Goal: Find specific page/section: Find specific page/section

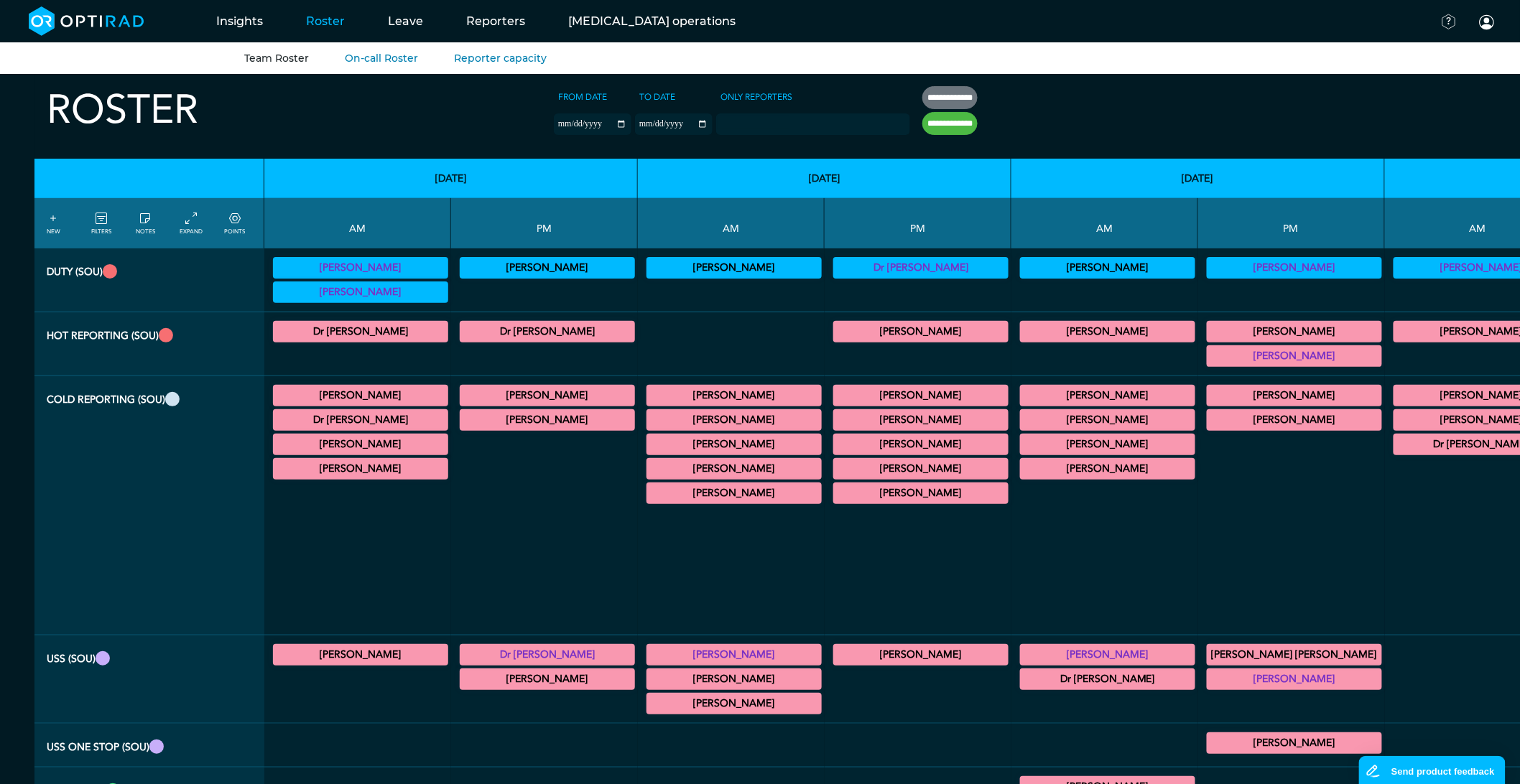
click at [1204, 584] on div at bounding box center [1291, 531] width 175 height 195
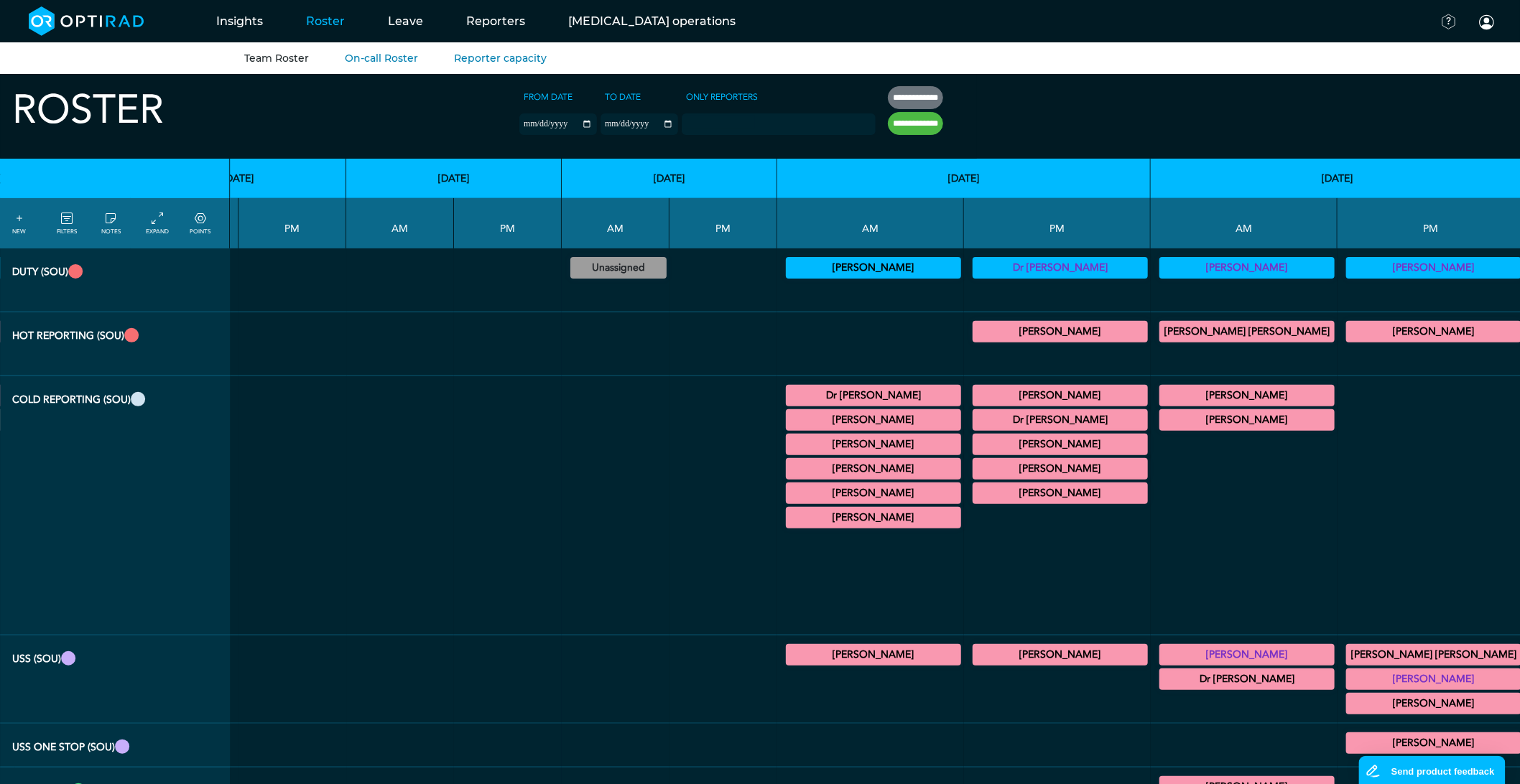
scroll to position [0, 1945]
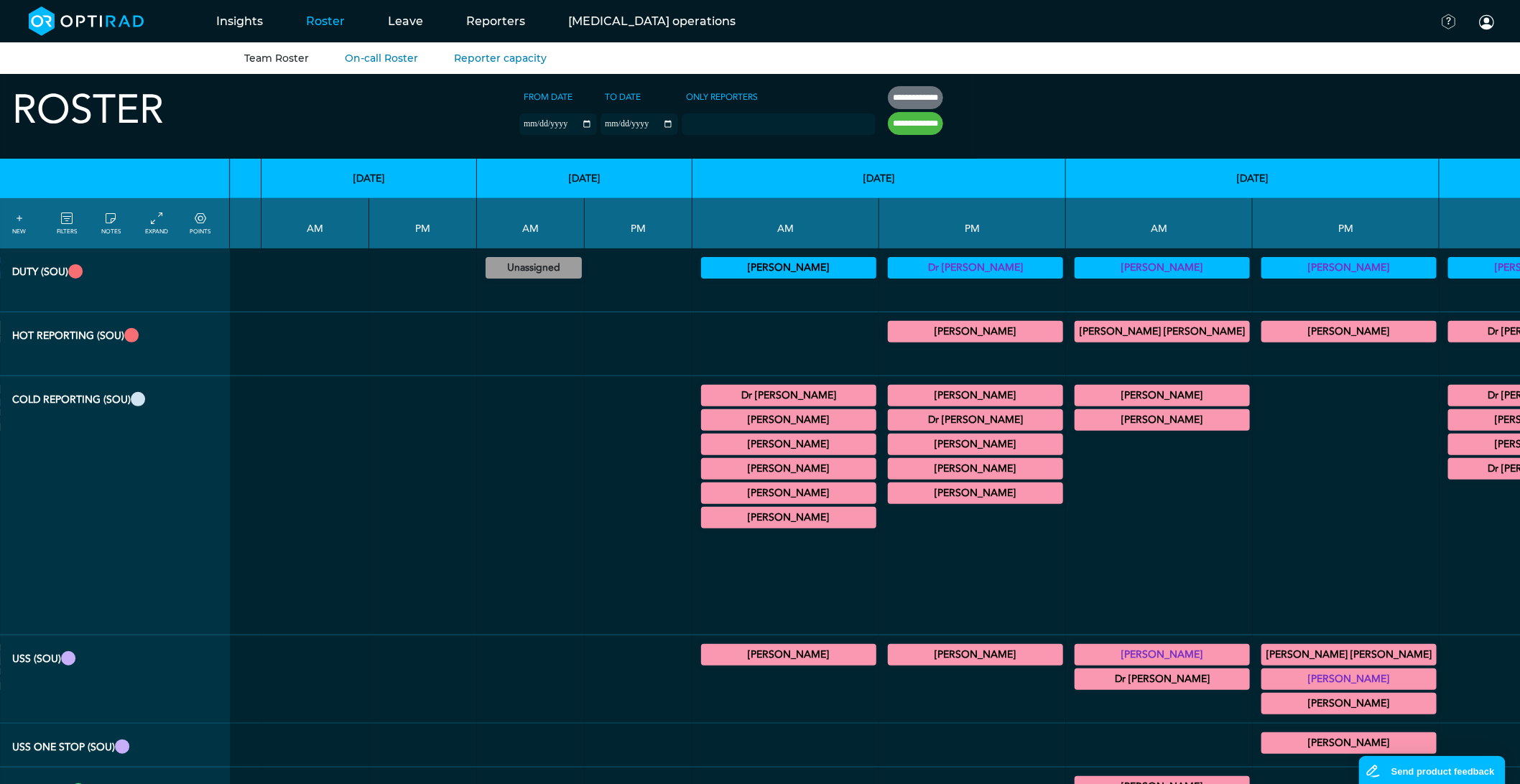
drag, startPoint x: 300, startPoint y: 500, endPoint x: 312, endPoint y: 496, distance: 12.6
click at [703, 500] on summary "[PERSON_NAME]" at bounding box center [788, 493] width 171 height 18
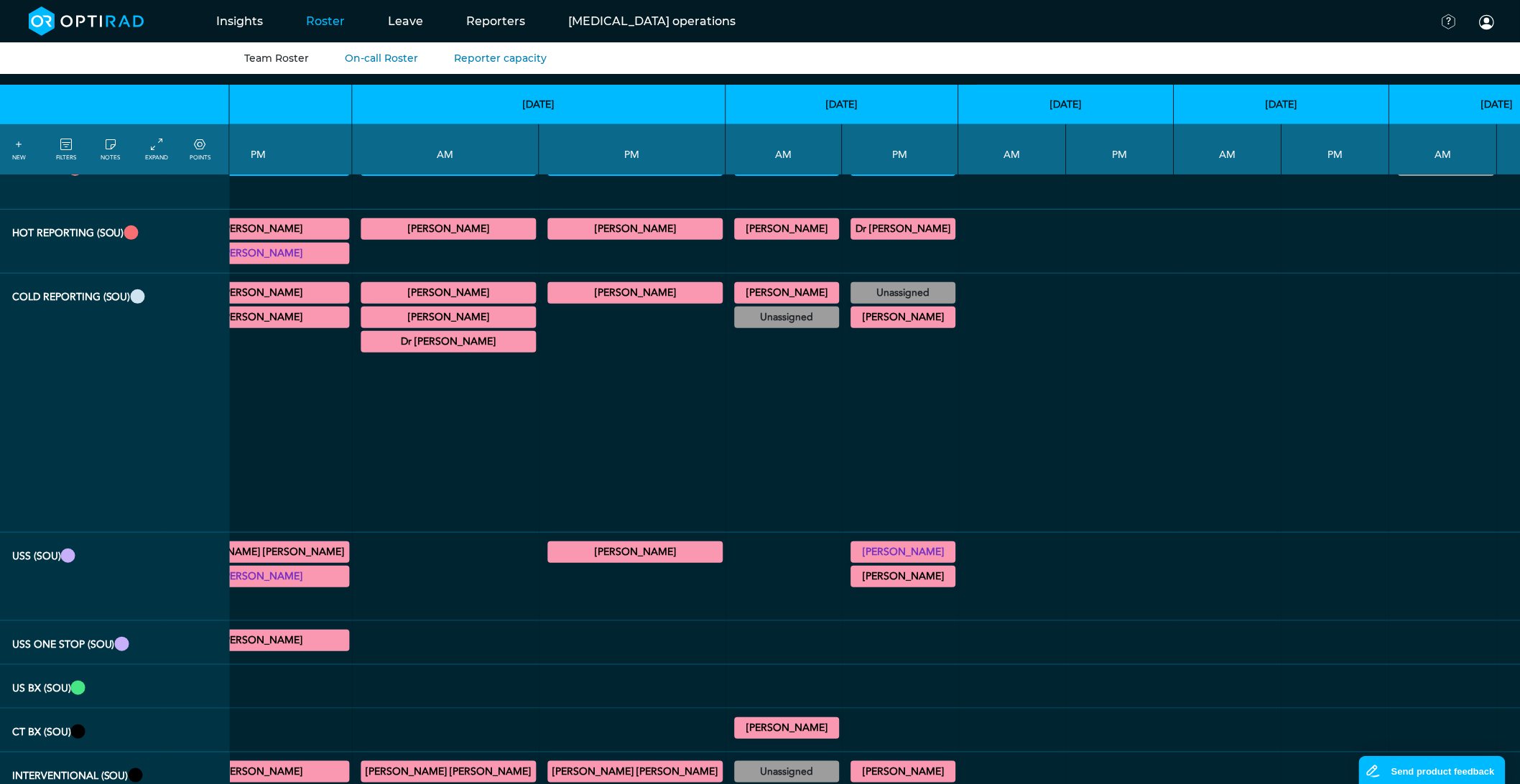
scroll to position [0, 1032]
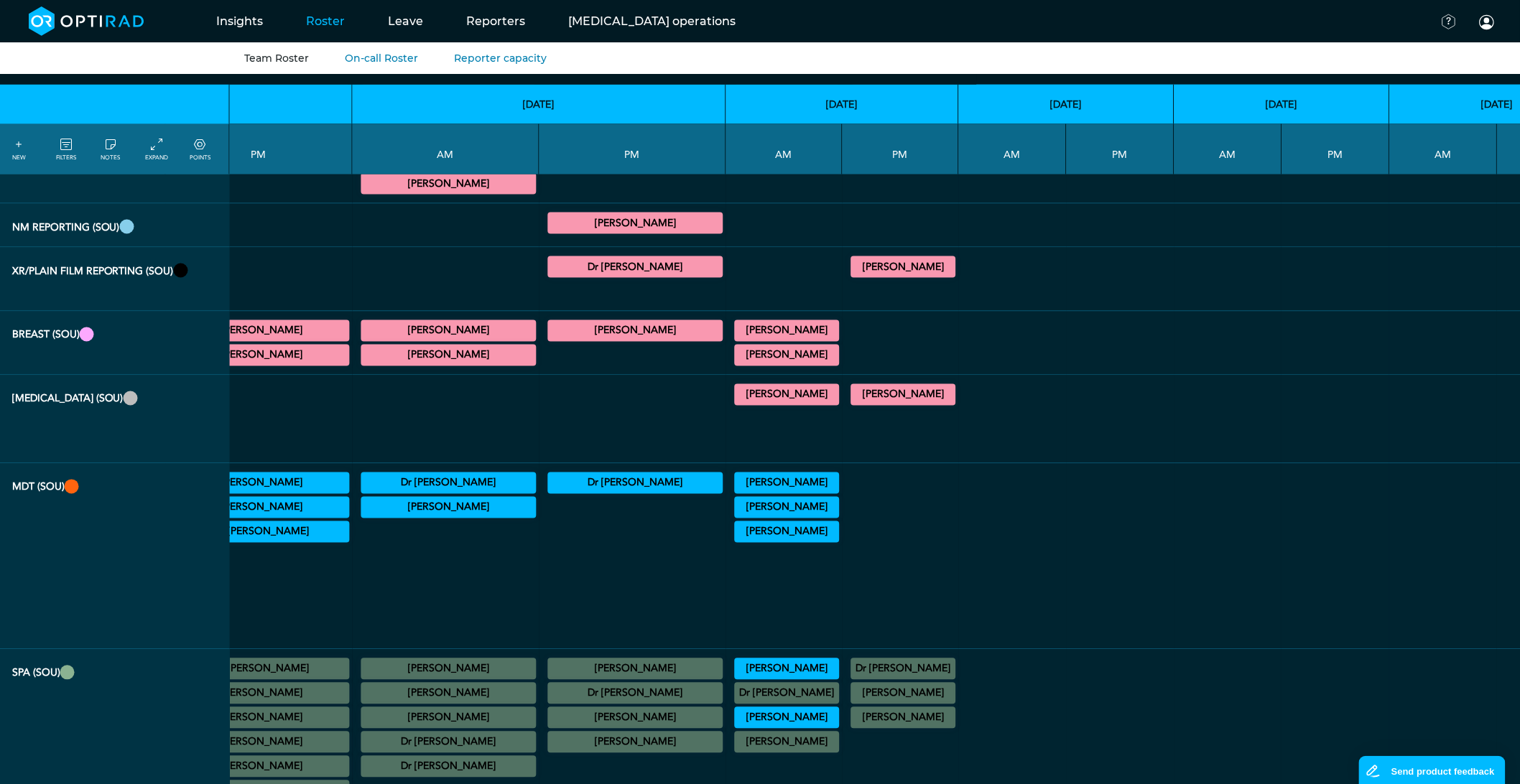
scroll to position [1117, 1032]
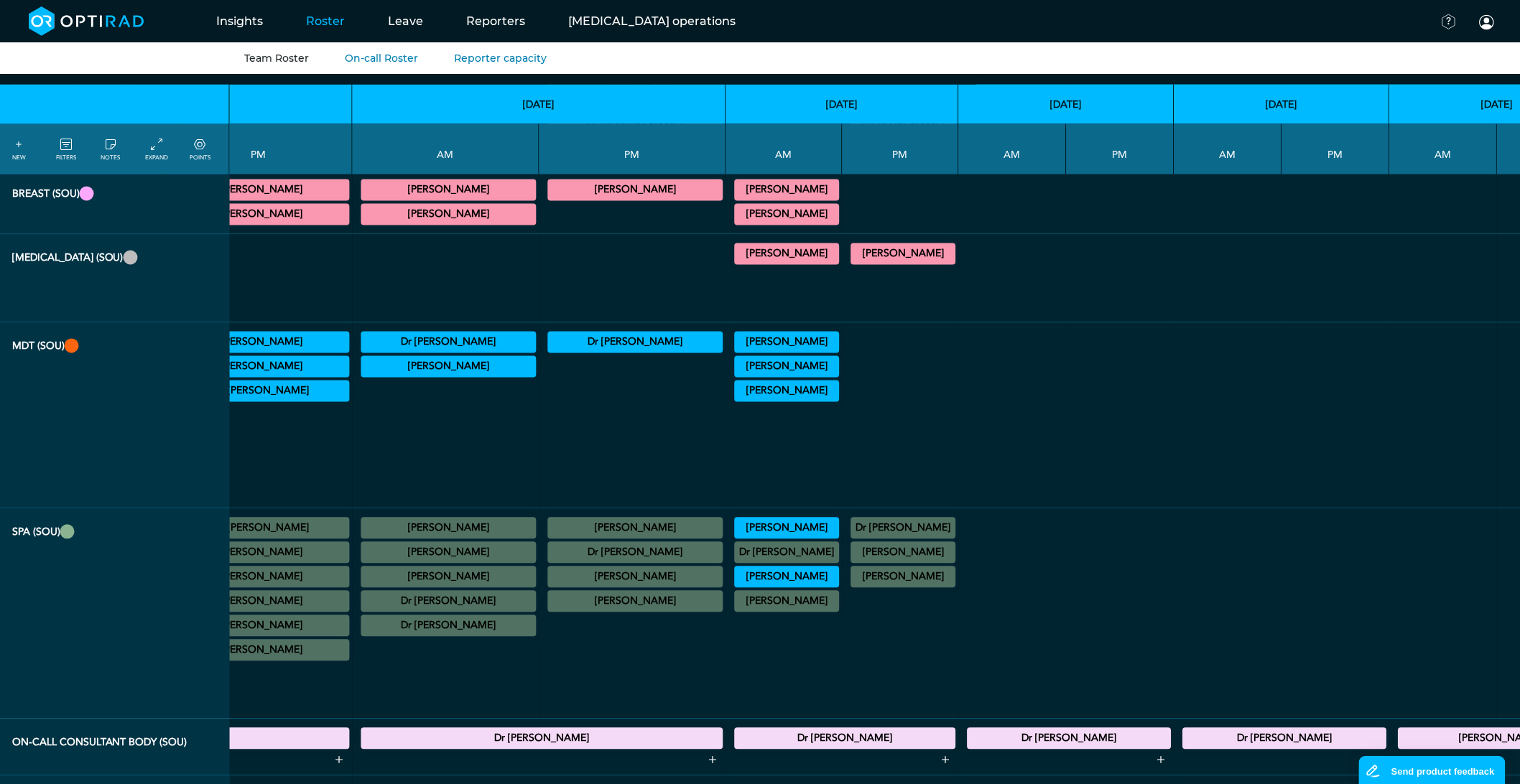
scroll to position [957, 1032]
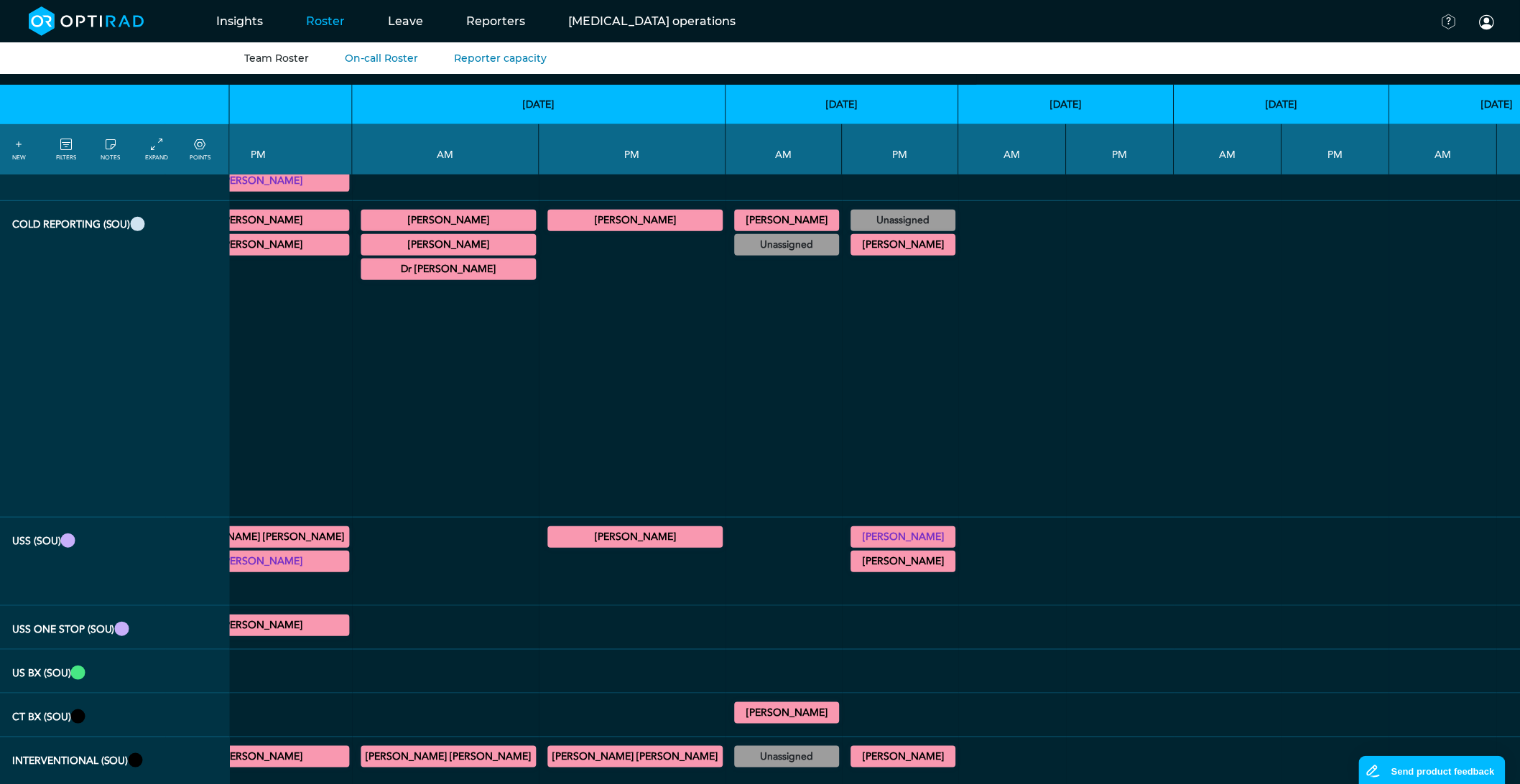
scroll to position [0, 1032]
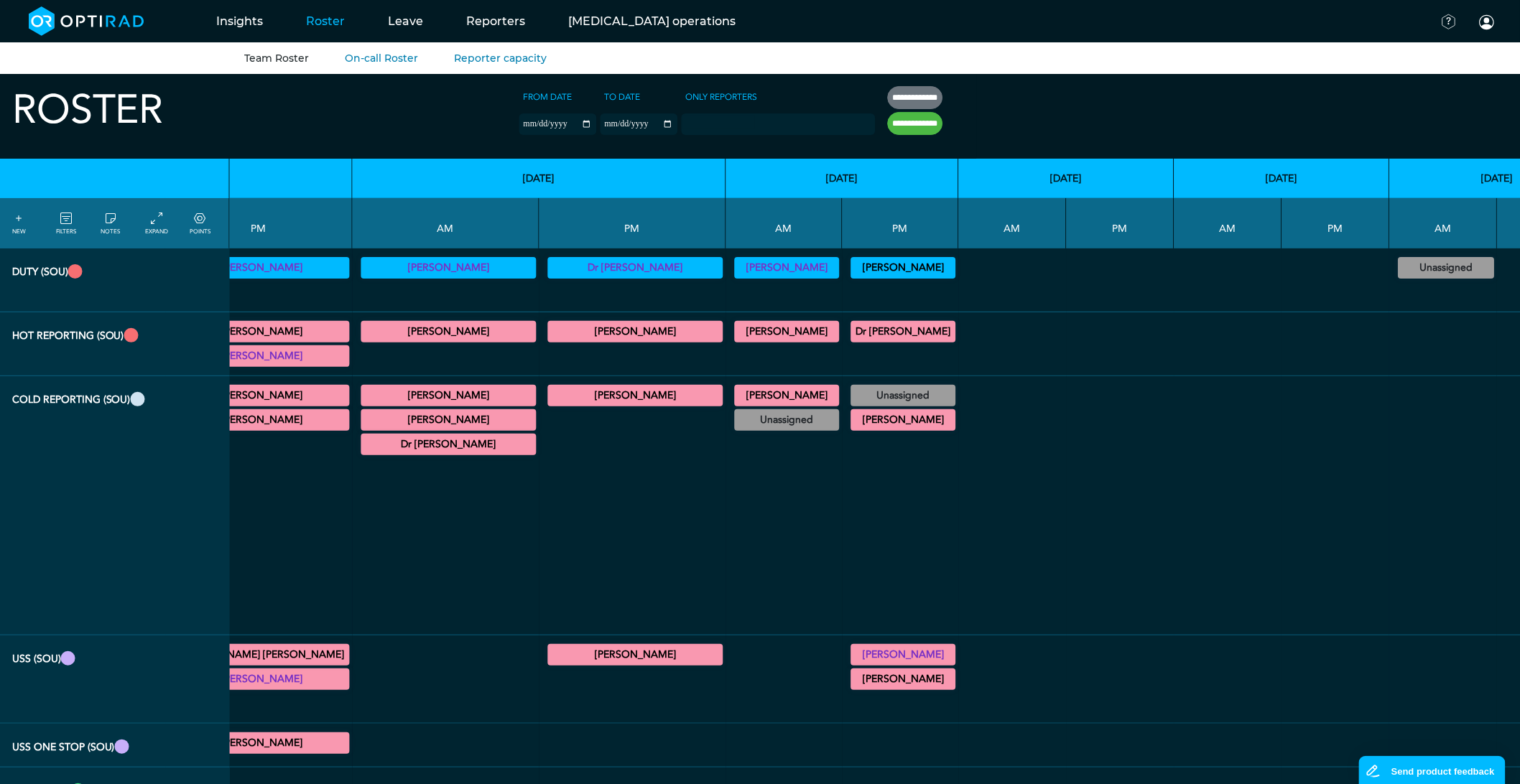
click at [853, 688] on summary "[PERSON_NAME]" at bounding box center [903, 679] width 101 height 18
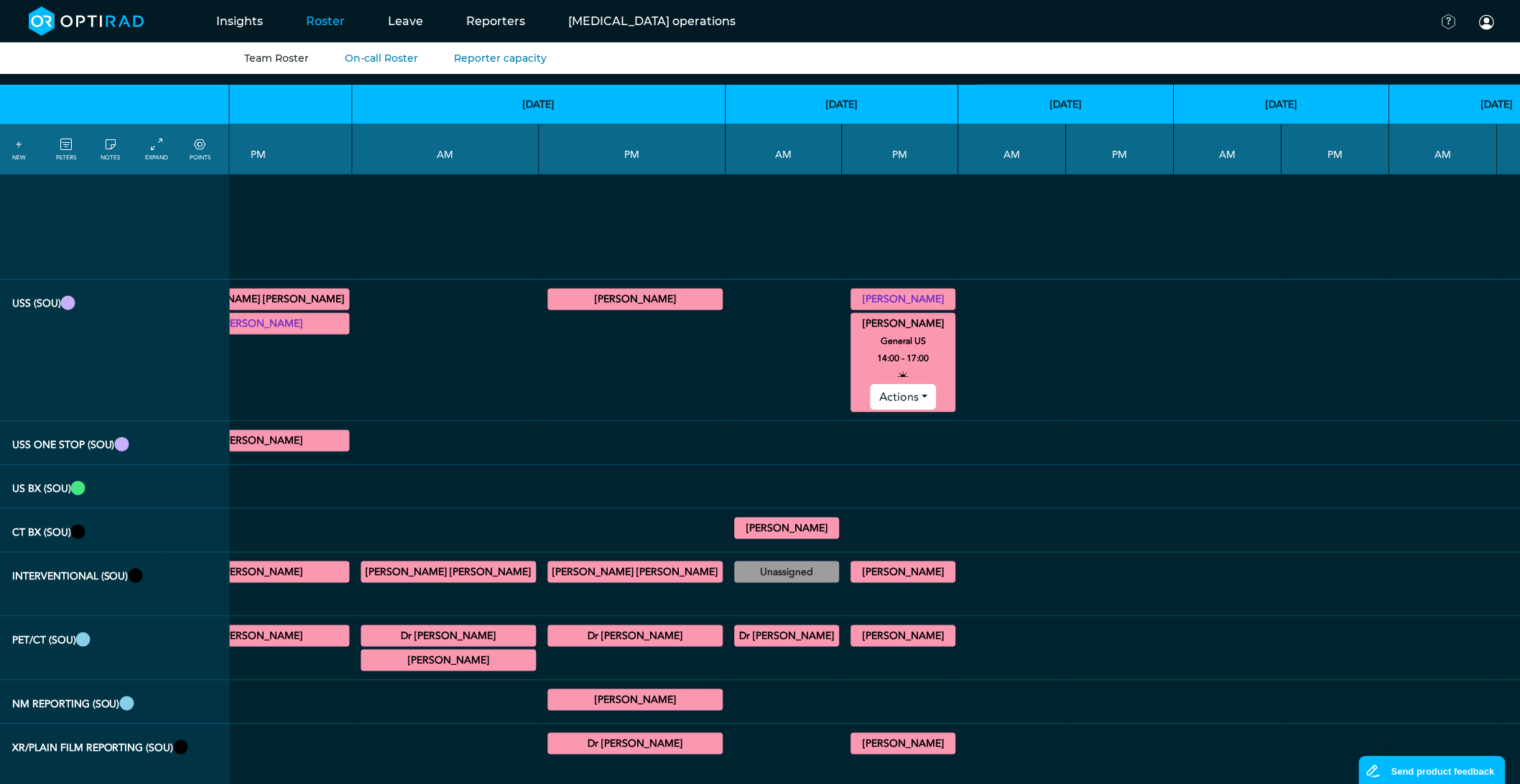
scroll to position [478, 1032]
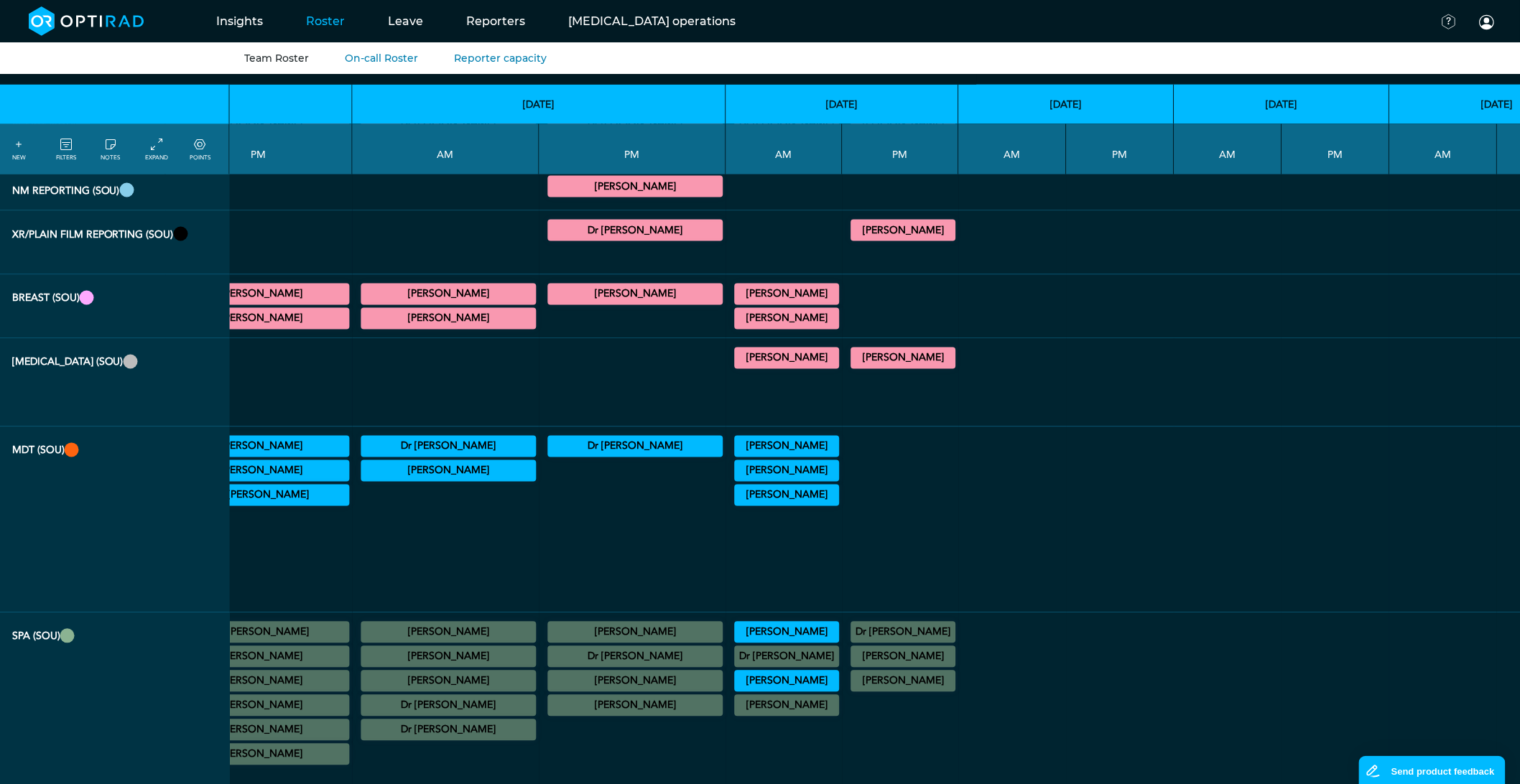
scroll to position [877, 1032]
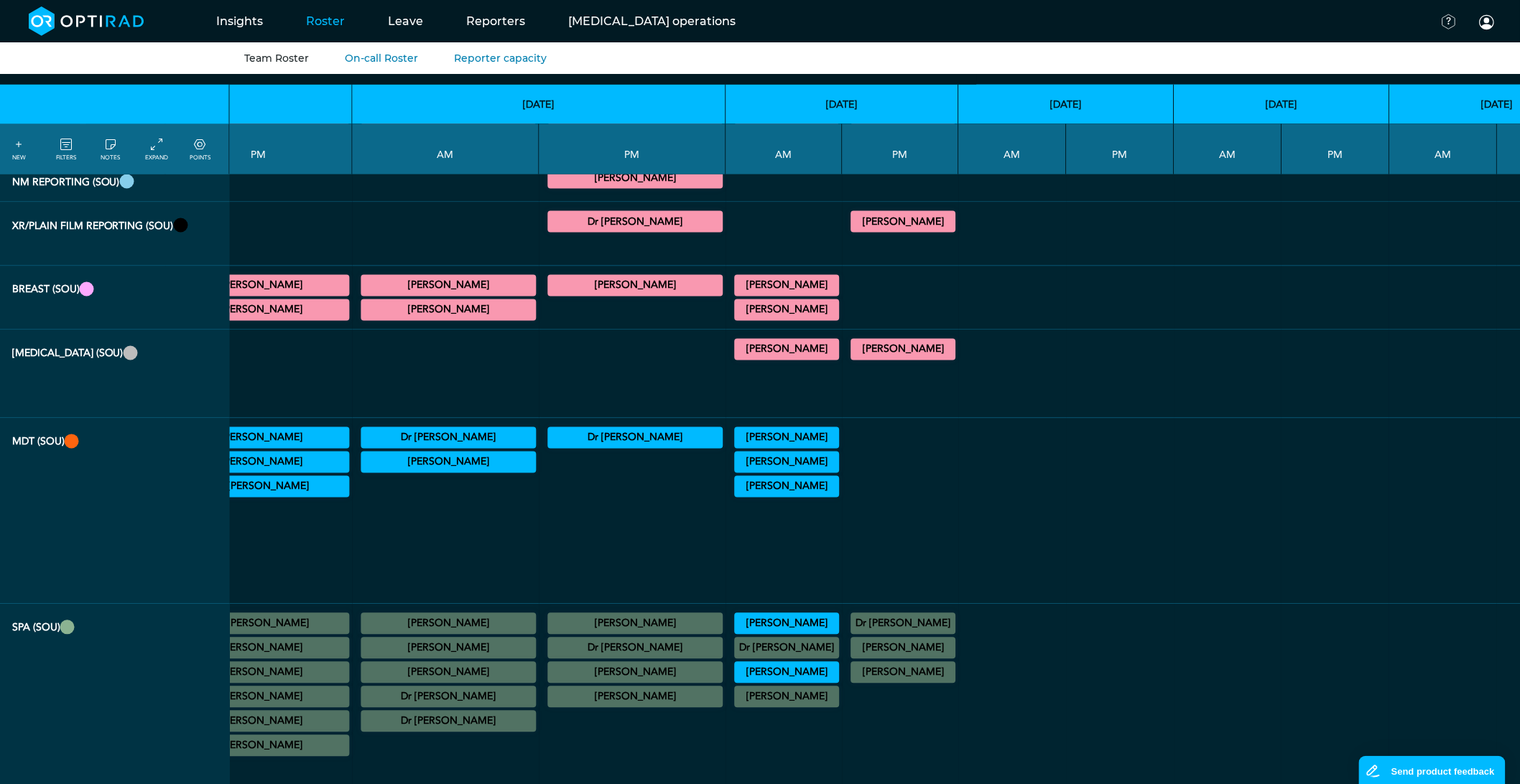
click at [737, 495] on summary "[PERSON_NAME]" at bounding box center [787, 486] width 101 height 18
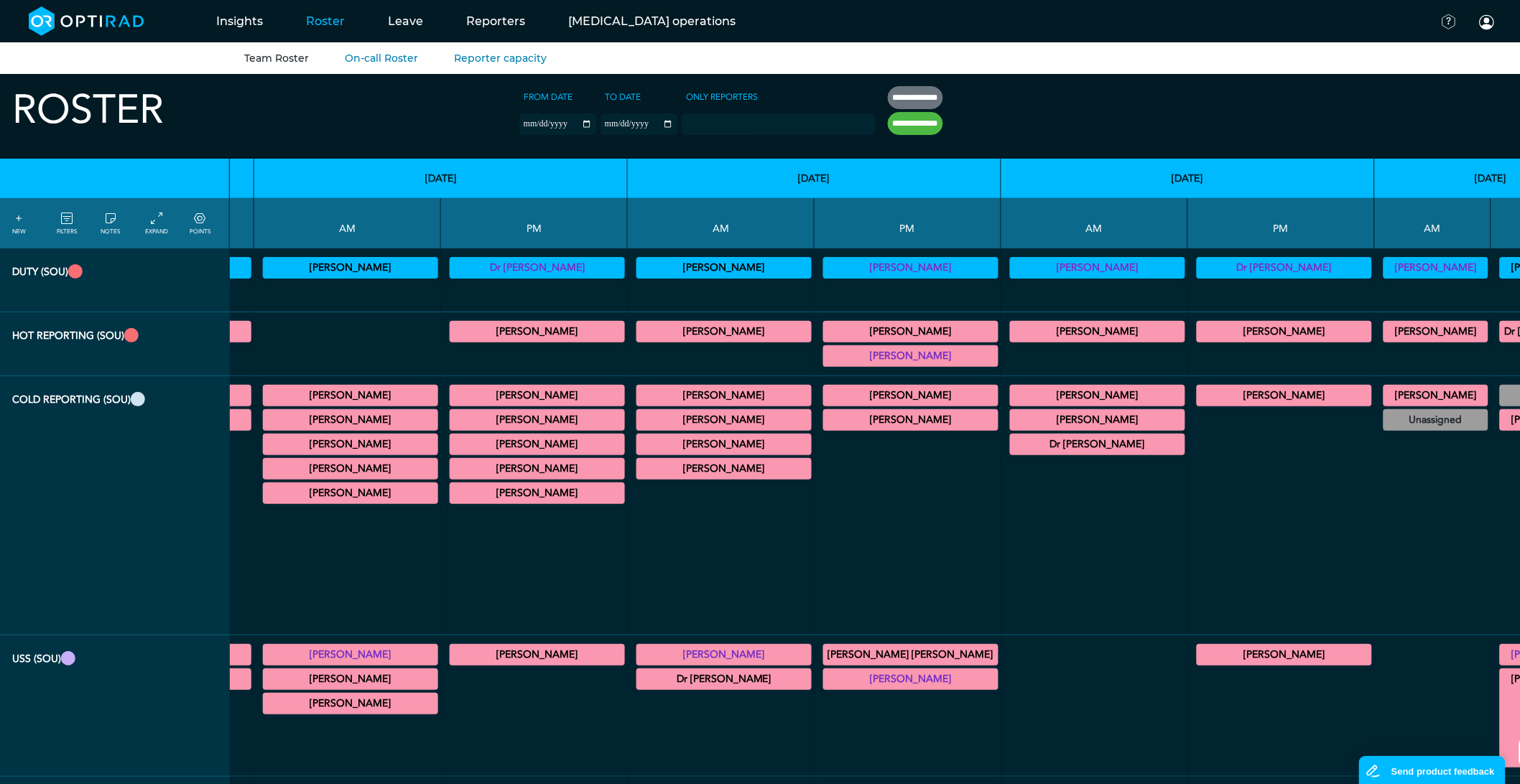
scroll to position [0, 0]
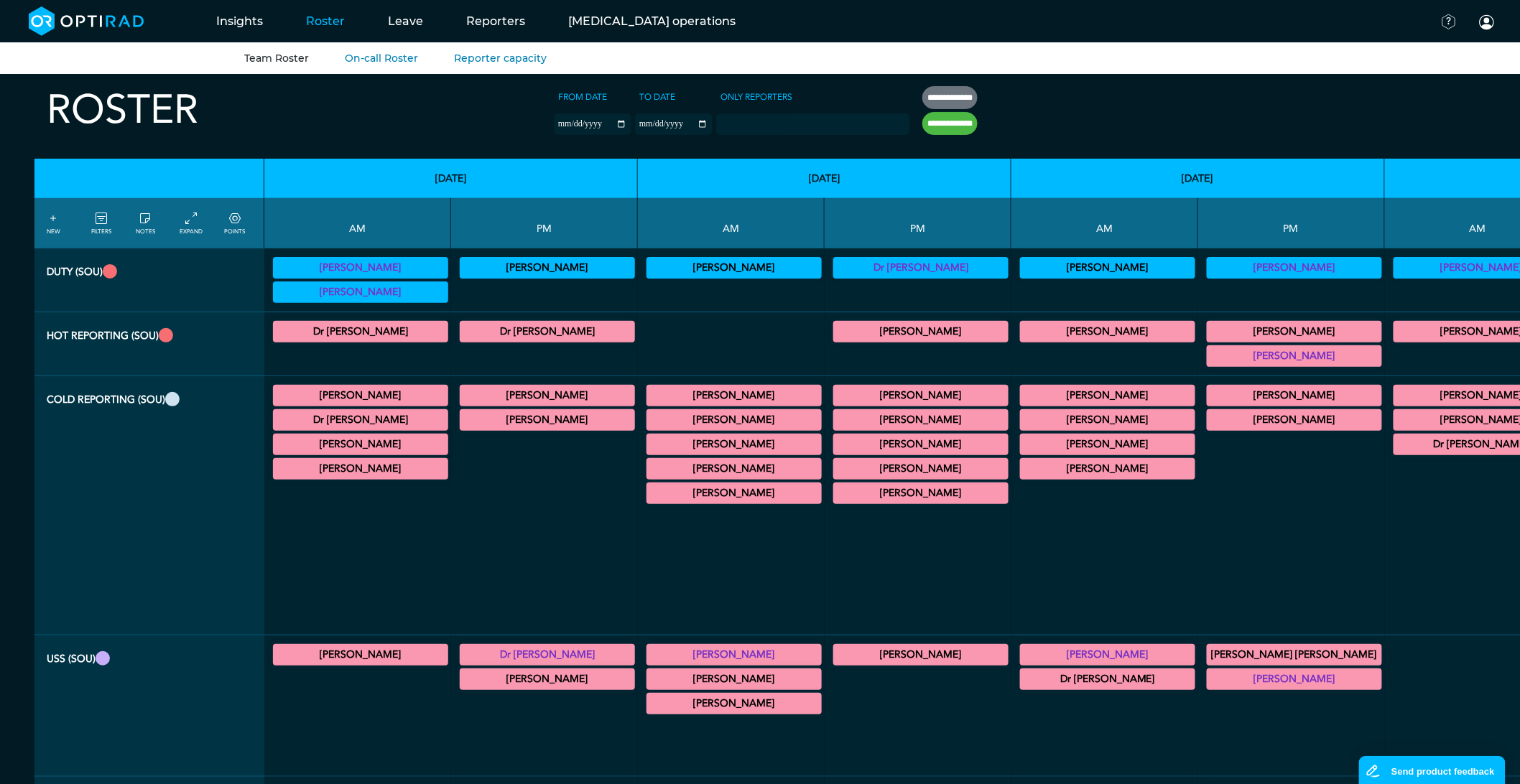
click at [1022, 422] on summary "[PERSON_NAME]" at bounding box center [1107, 420] width 171 height 18
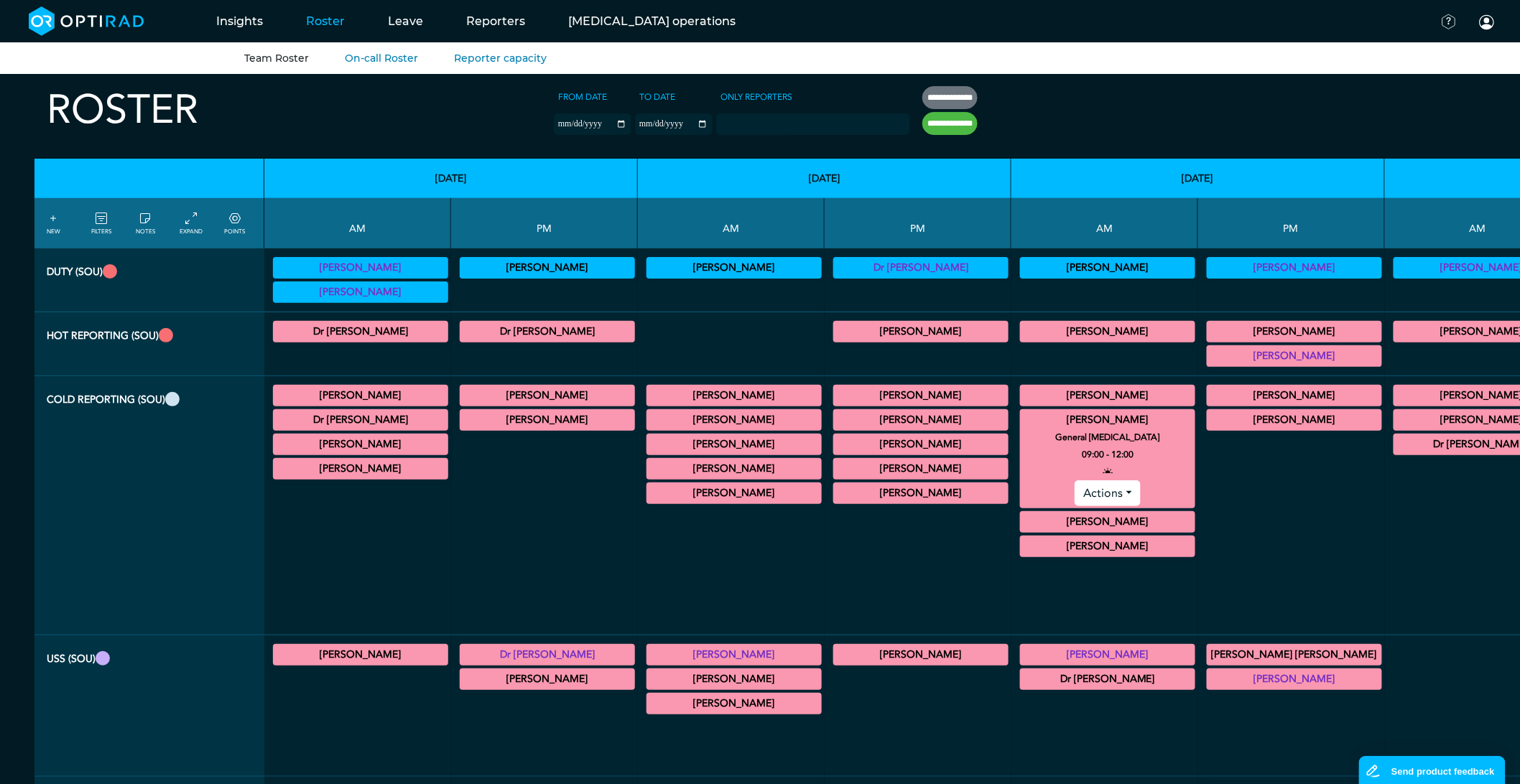
click at [1022, 405] on summary "[PERSON_NAME]" at bounding box center [1107, 395] width 171 height 18
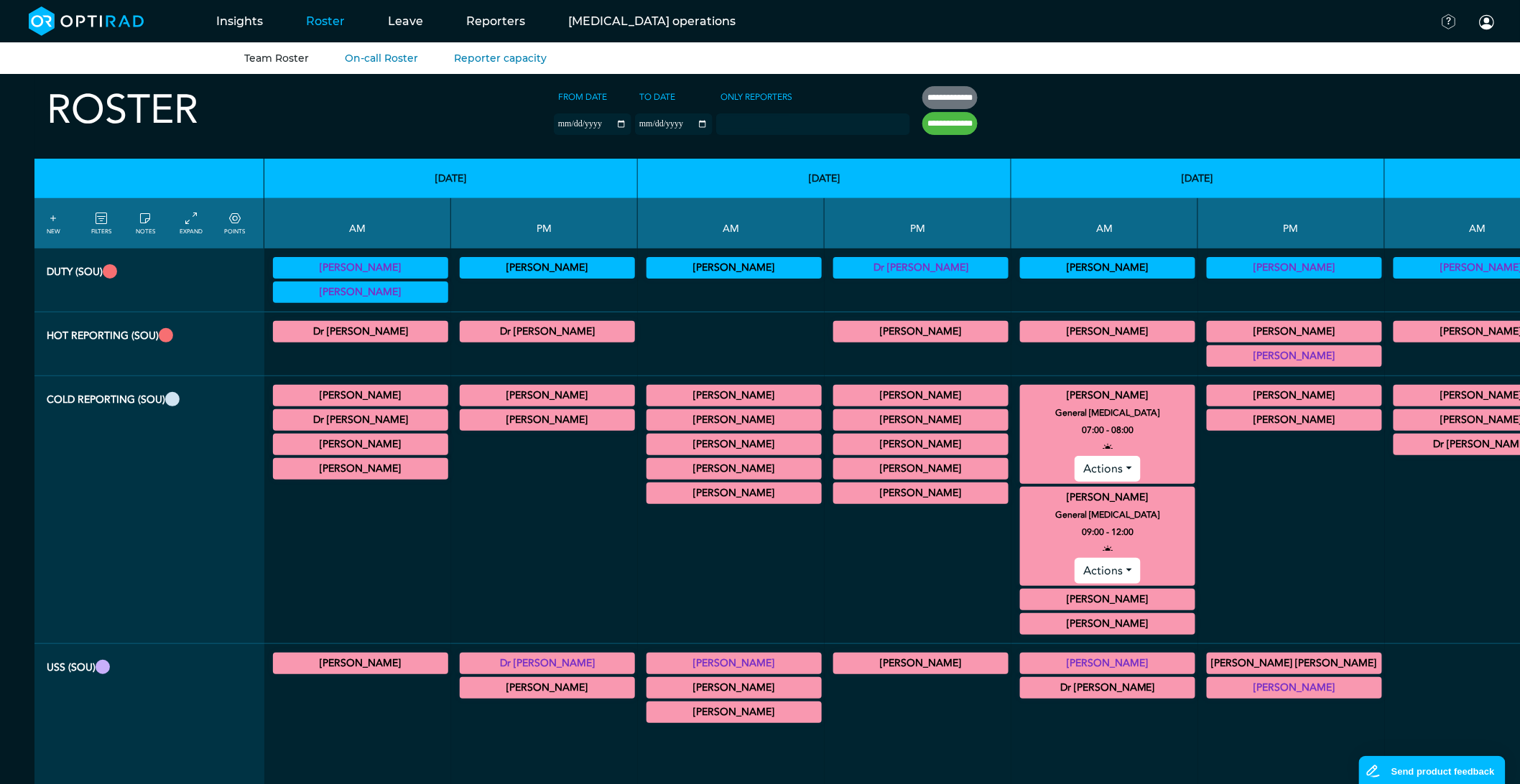
click at [1022, 405] on summary "[PERSON_NAME]" at bounding box center [1107, 395] width 171 height 18
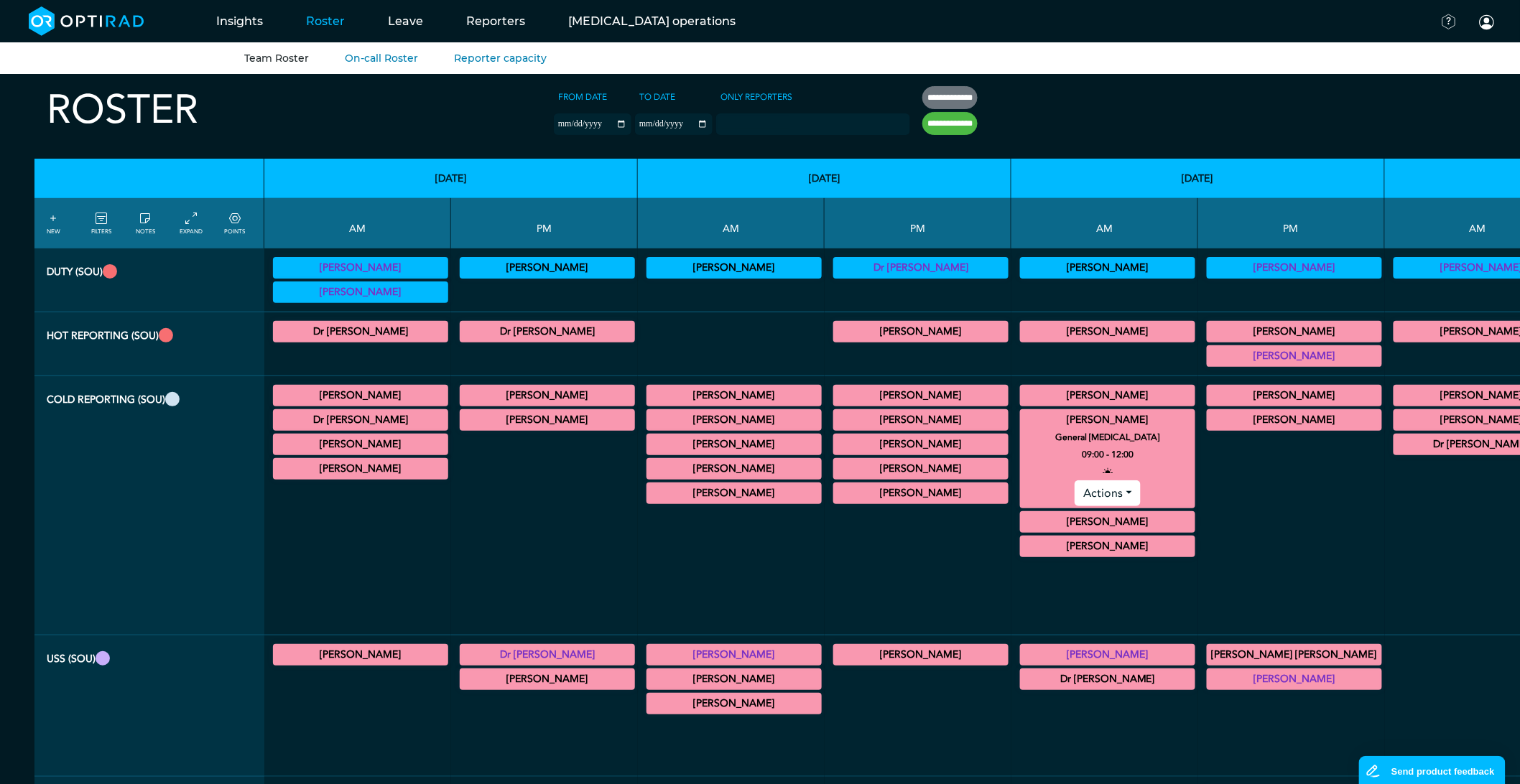
click at [1022, 421] on summary "[PERSON_NAME]" at bounding box center [1107, 420] width 171 height 18
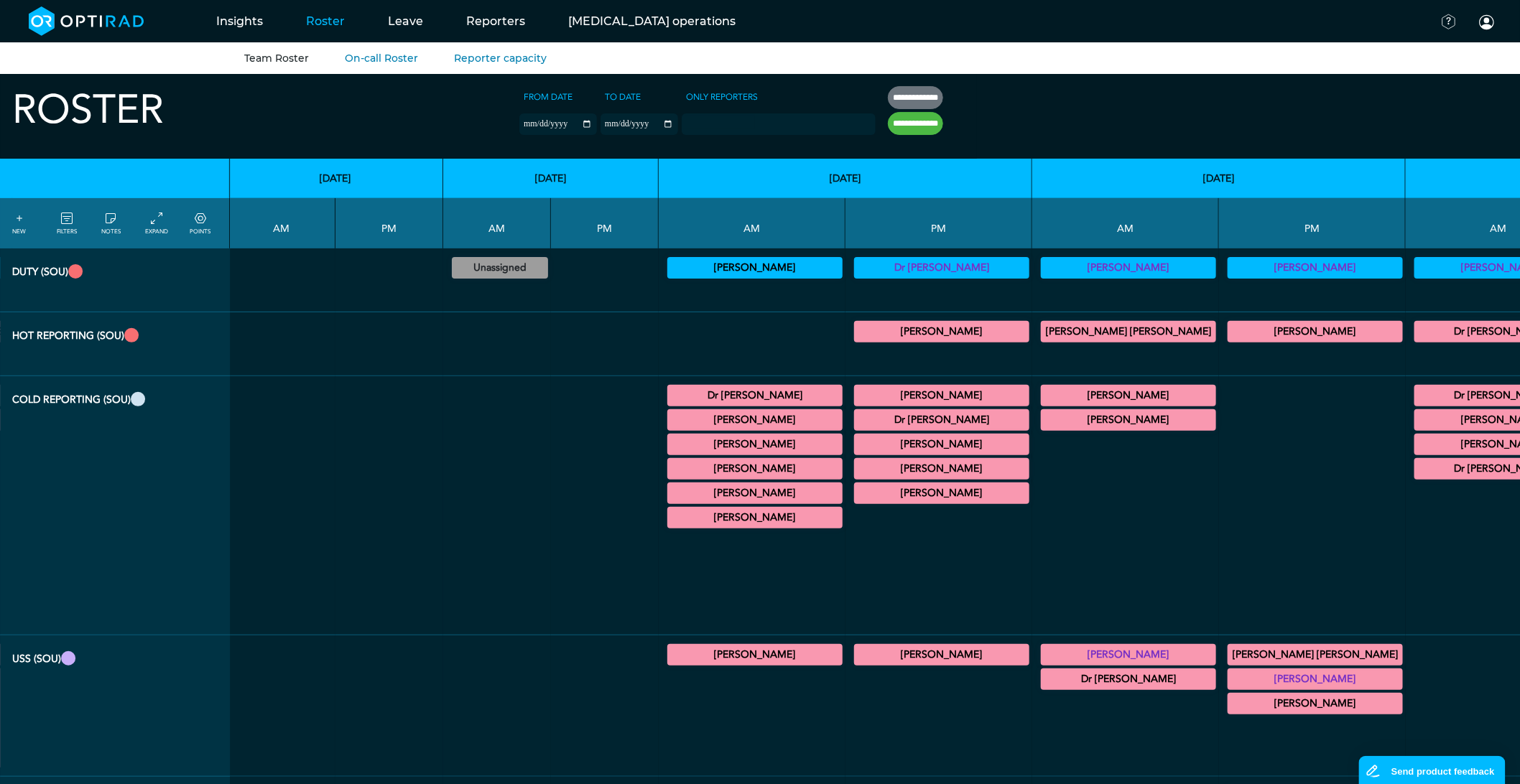
scroll to position [0, 1860]
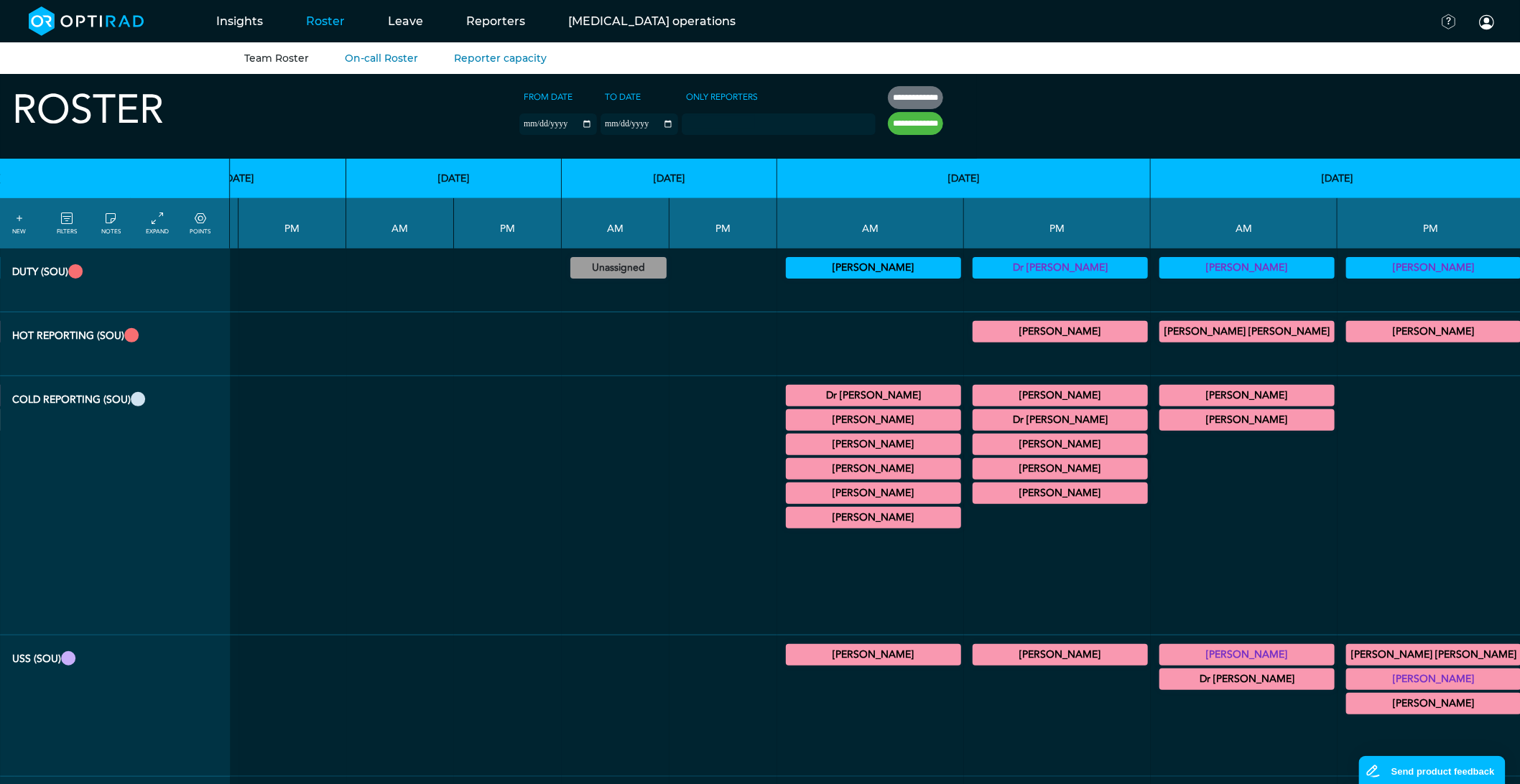
click at [788, 392] on summary "Dr [PERSON_NAME]" at bounding box center [873, 395] width 171 height 18
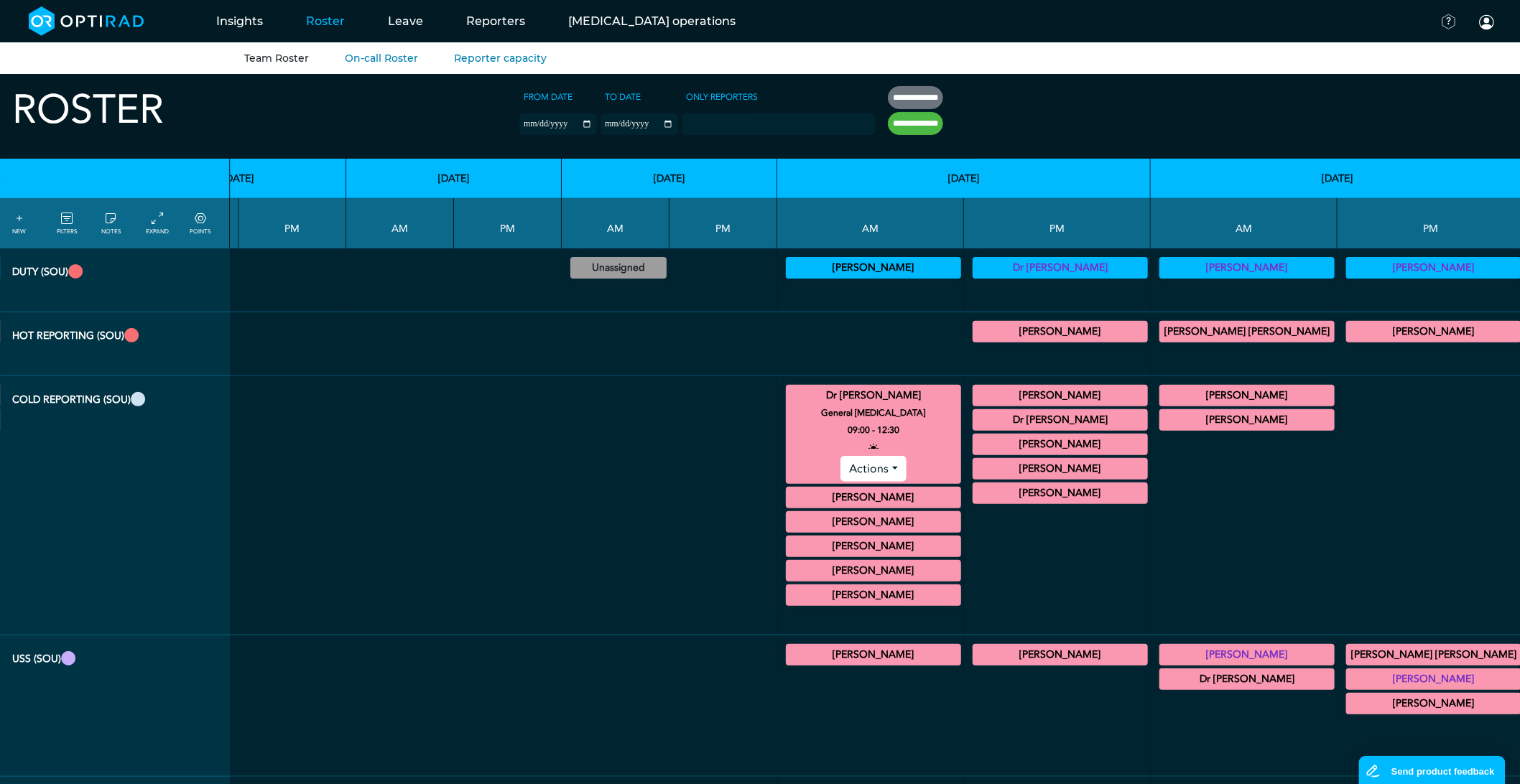
click at [788, 403] on summary "Dr [PERSON_NAME]" at bounding box center [873, 395] width 171 height 18
